Goal: Book appointment/travel/reservation

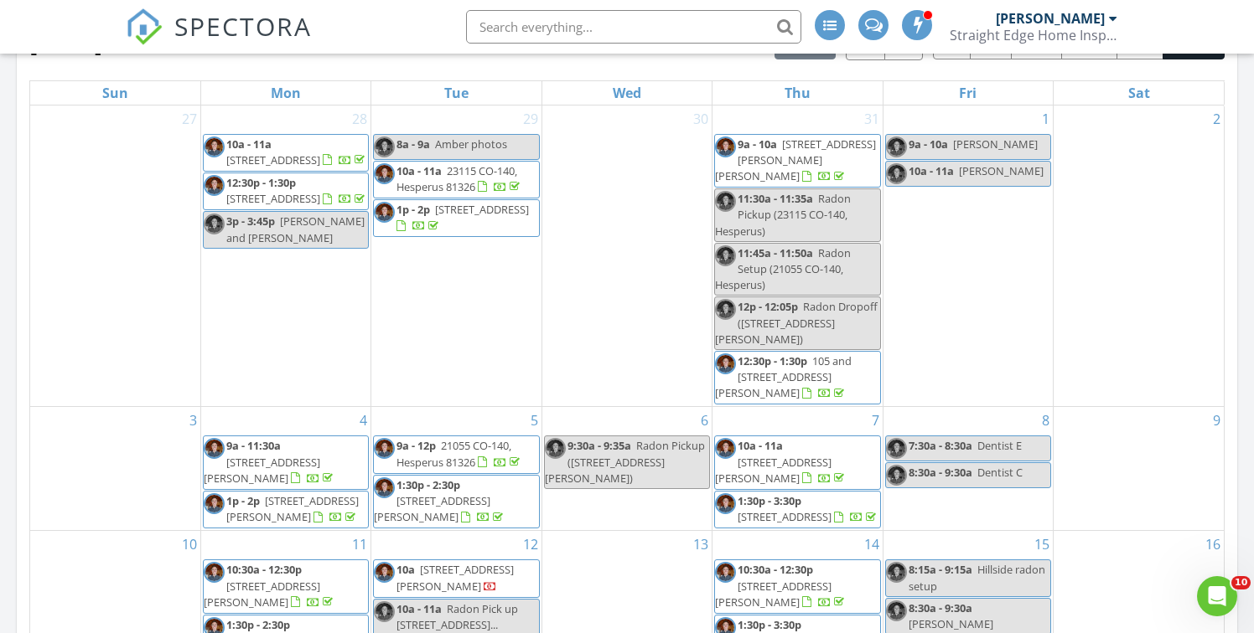
scroll to position [1526, 1254]
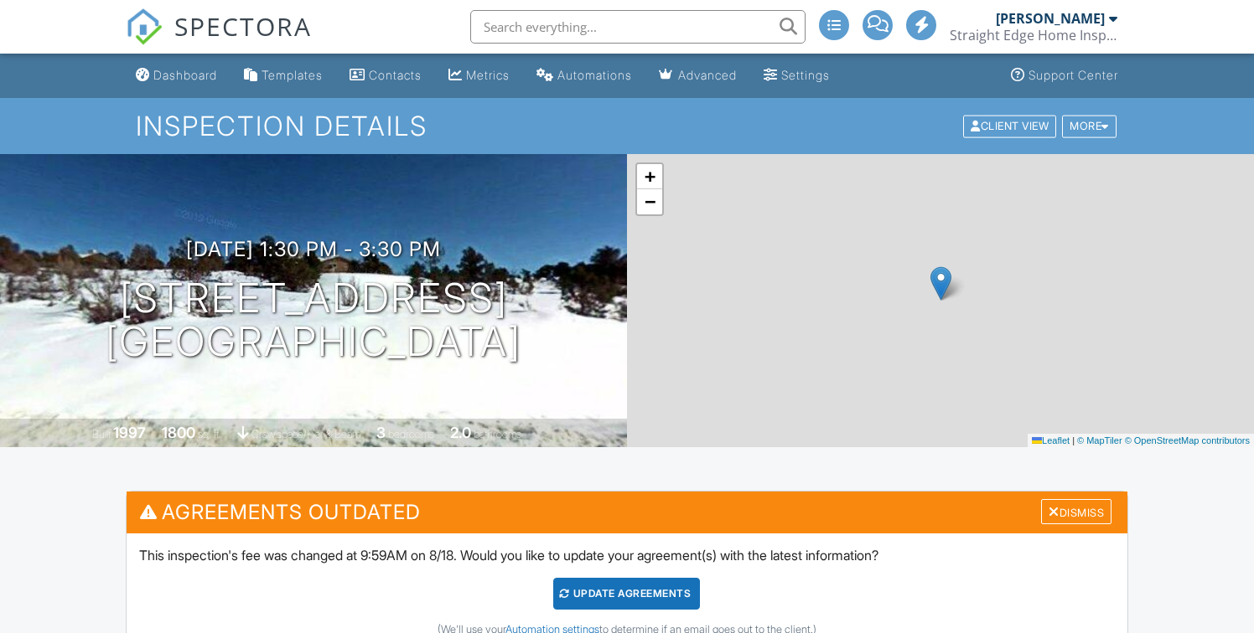
click at [395, 302] on h1 "[STREET_ADDRESS] [GEOGRAPHIC_DATA], CO 81301" at bounding box center [314, 321] width 416 height 89
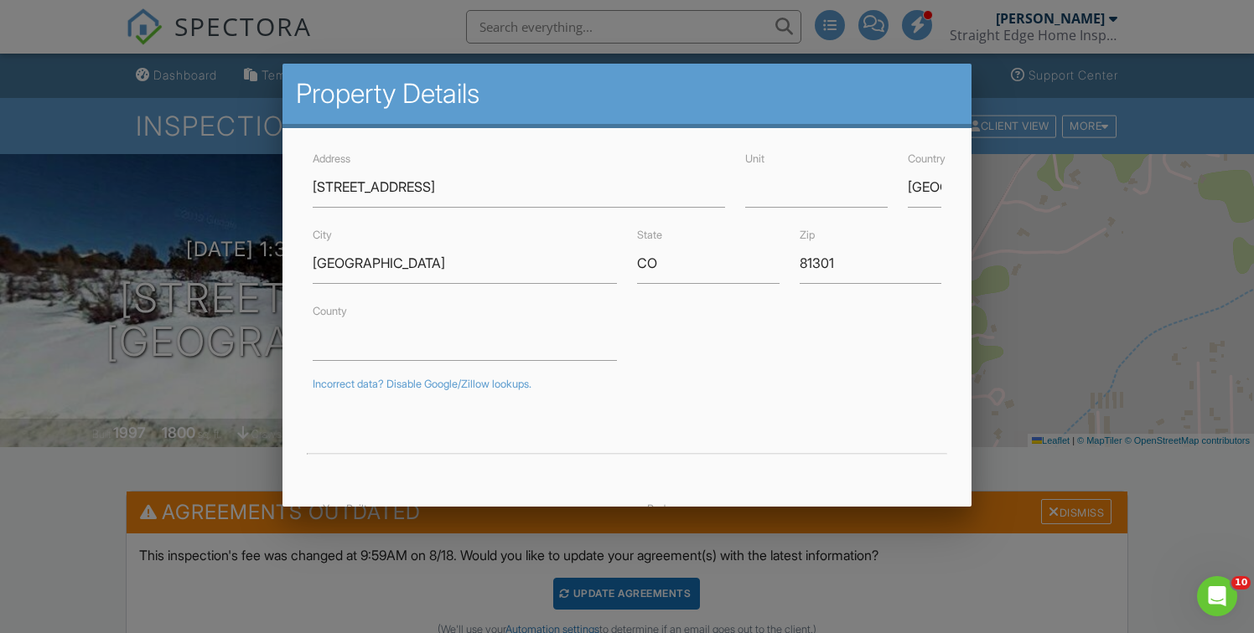
click at [36, 496] on div at bounding box center [627, 312] width 1254 height 792
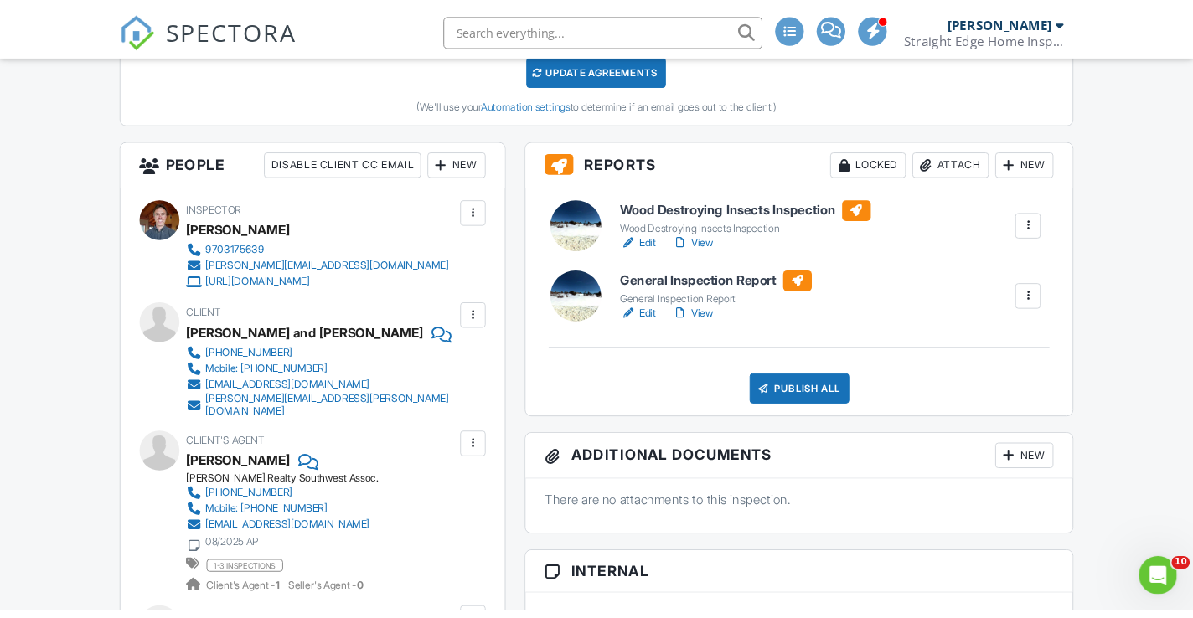
scroll to position [547, 0]
